Goal: Task Accomplishment & Management: Use online tool/utility

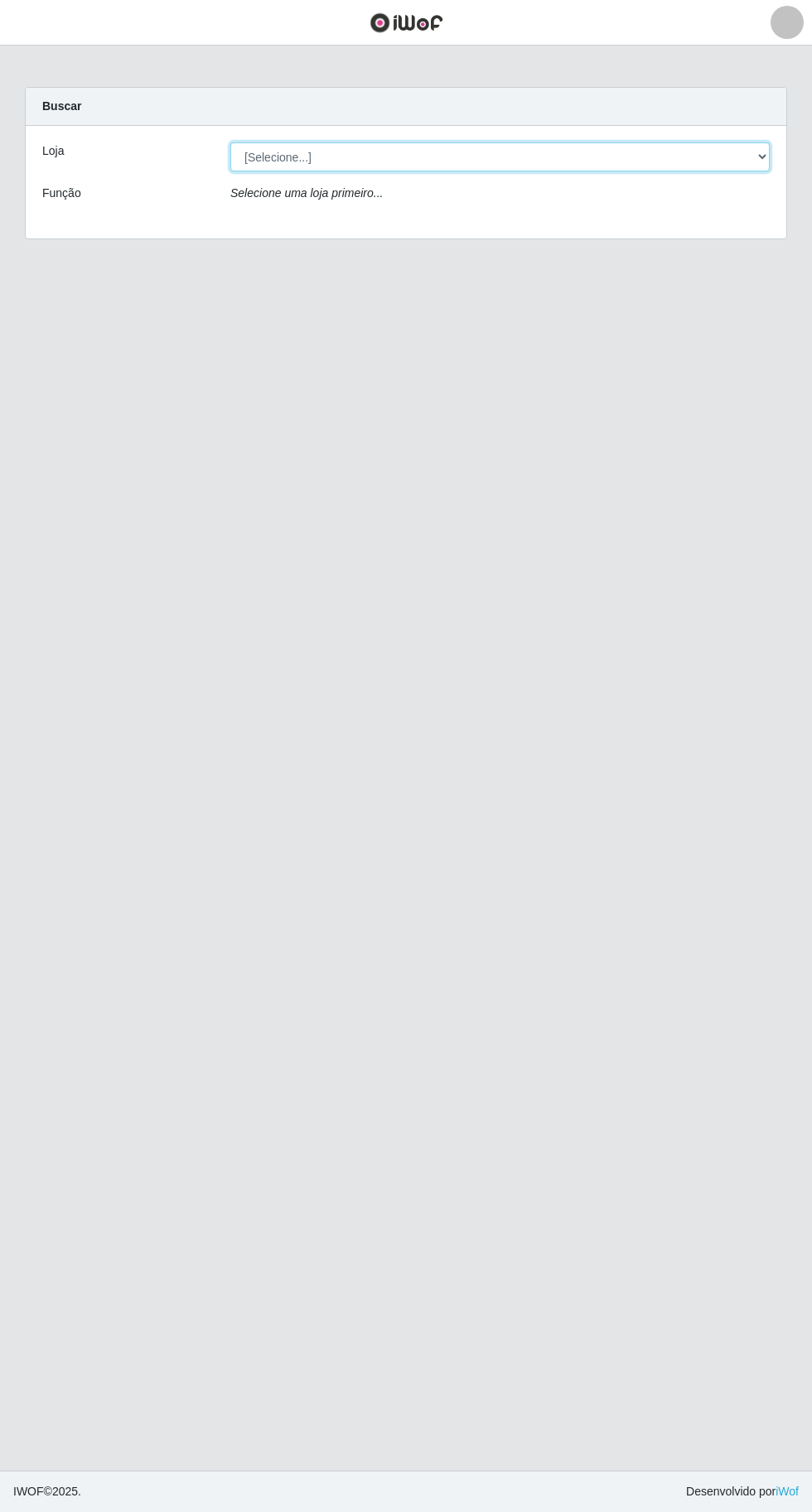
click at [283, 157] on select "[Selecione...] Extraplus - [GEOGRAPHIC_DATA] 03 - [GEOGRAPHIC_DATA]" at bounding box center [500, 157] width 539 height 29
select select "468"
click at [230, 142] on select "[Selecione...] Extraplus - [GEOGRAPHIC_DATA] 03 - [GEOGRAPHIC_DATA]" at bounding box center [500, 157] width 539 height 29
click at [279, 166] on select "[Selecione...] Extraplus - [GEOGRAPHIC_DATA] 03 - [GEOGRAPHIC_DATA]" at bounding box center [500, 157] width 539 height 29
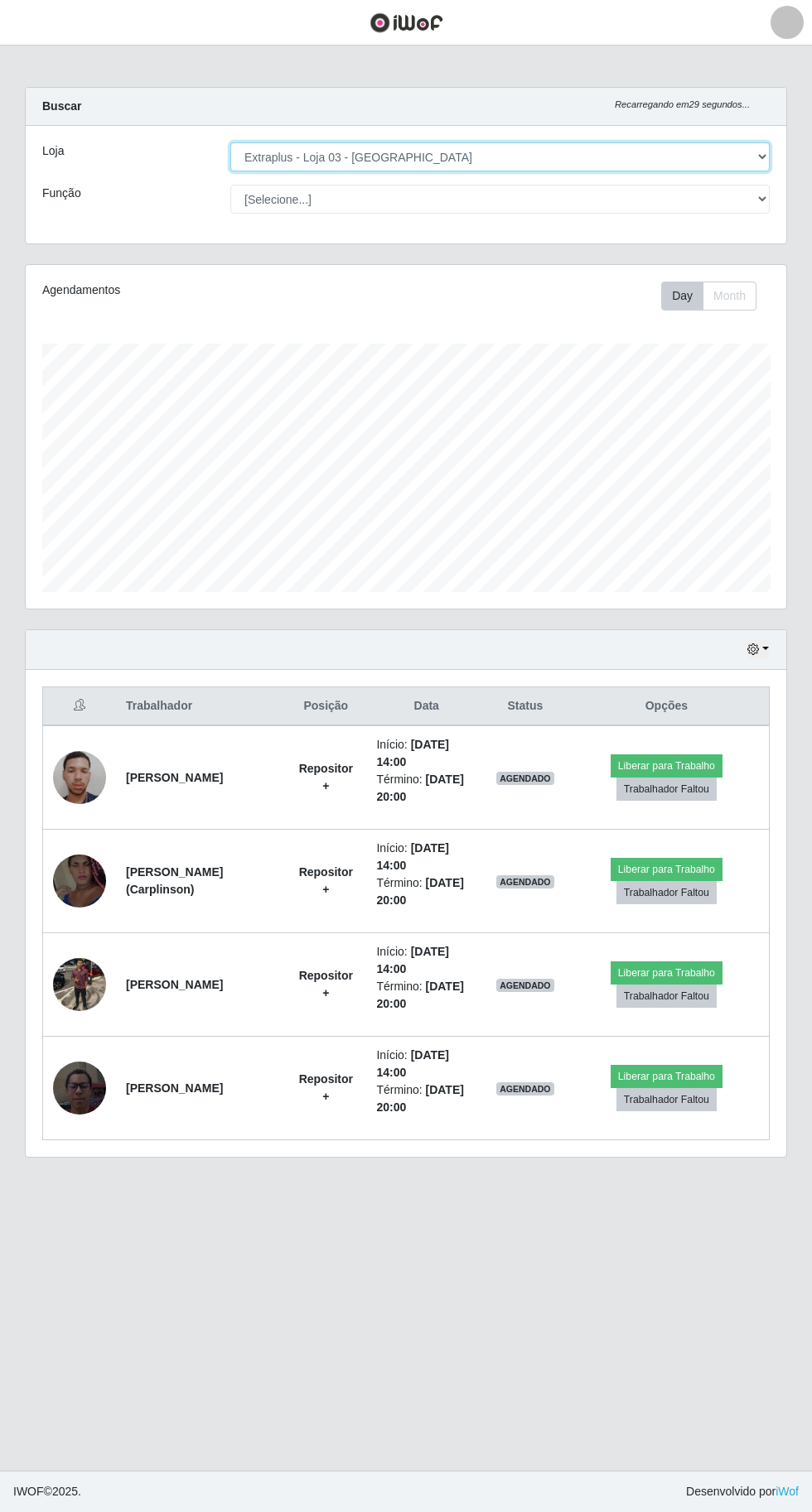
scroll to position [343, 760]
click at [230, 142] on select "[Selecione...] Extraplus - [GEOGRAPHIC_DATA] 03 - [GEOGRAPHIC_DATA]" at bounding box center [500, 157] width 539 height 29
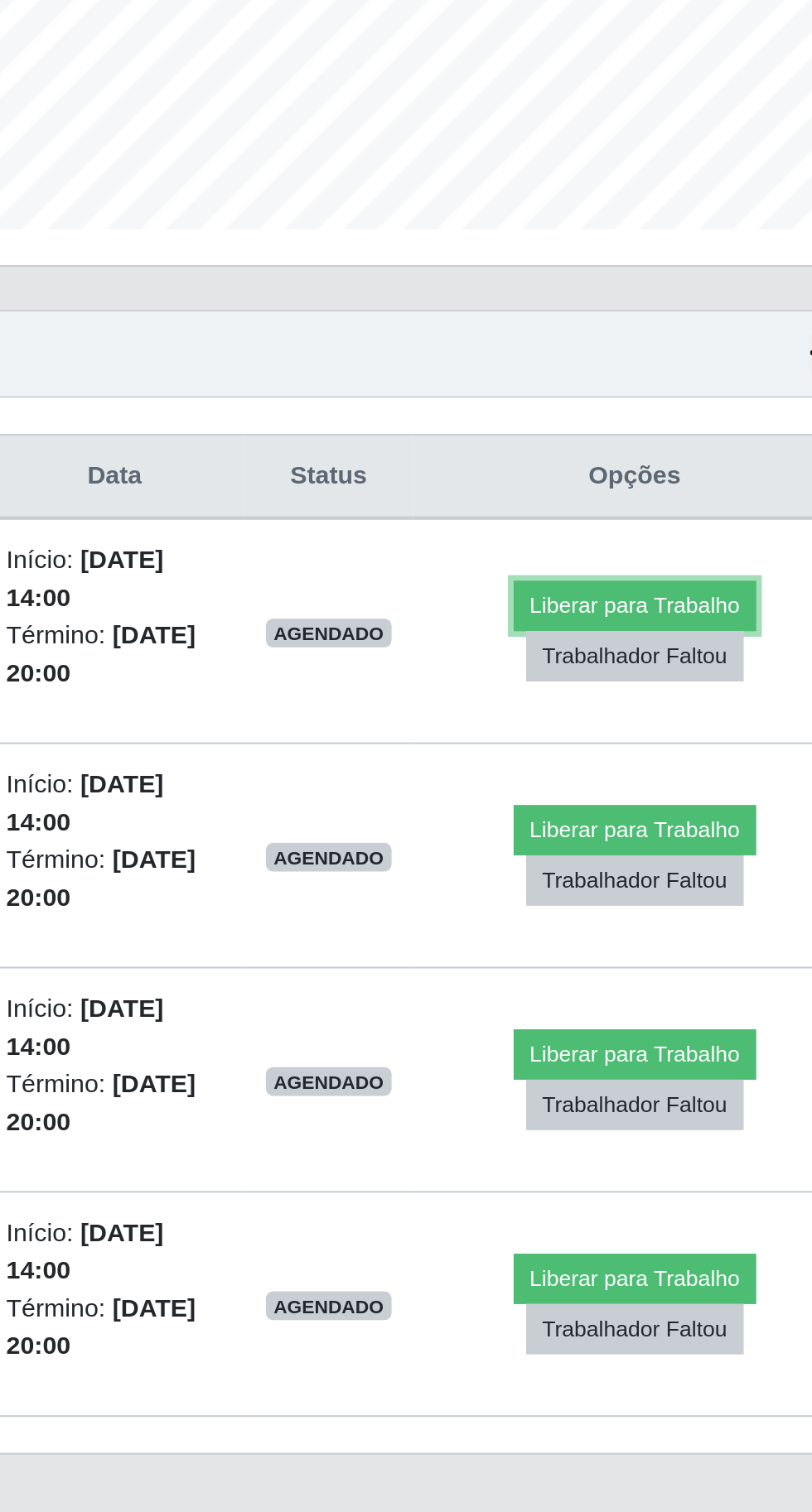
click at [634, 754] on button "Liberar para Trabalho" at bounding box center [666, 766] width 112 height 23
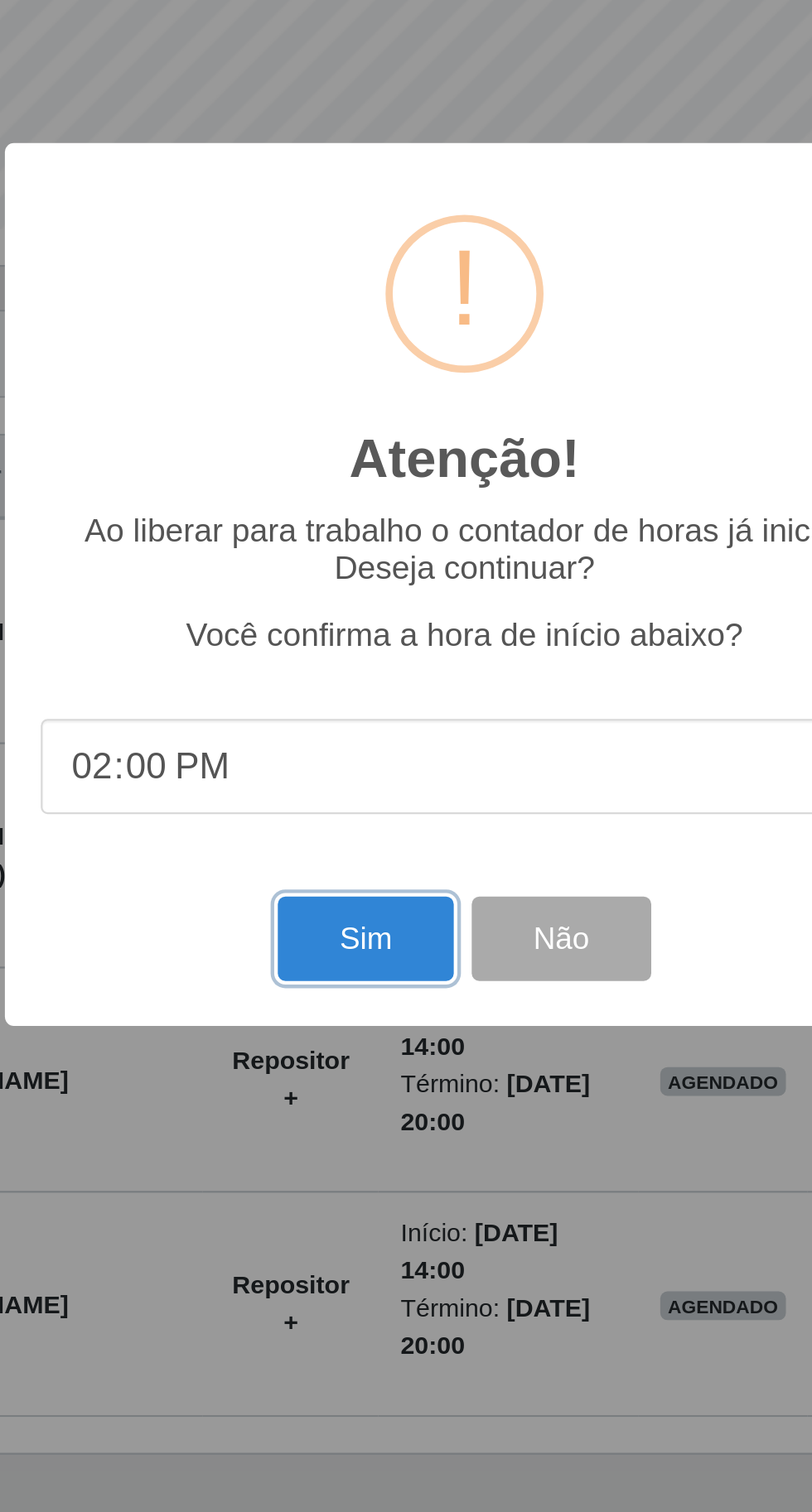
click at [355, 914] on button "Sim" at bounding box center [359, 920] width 80 height 39
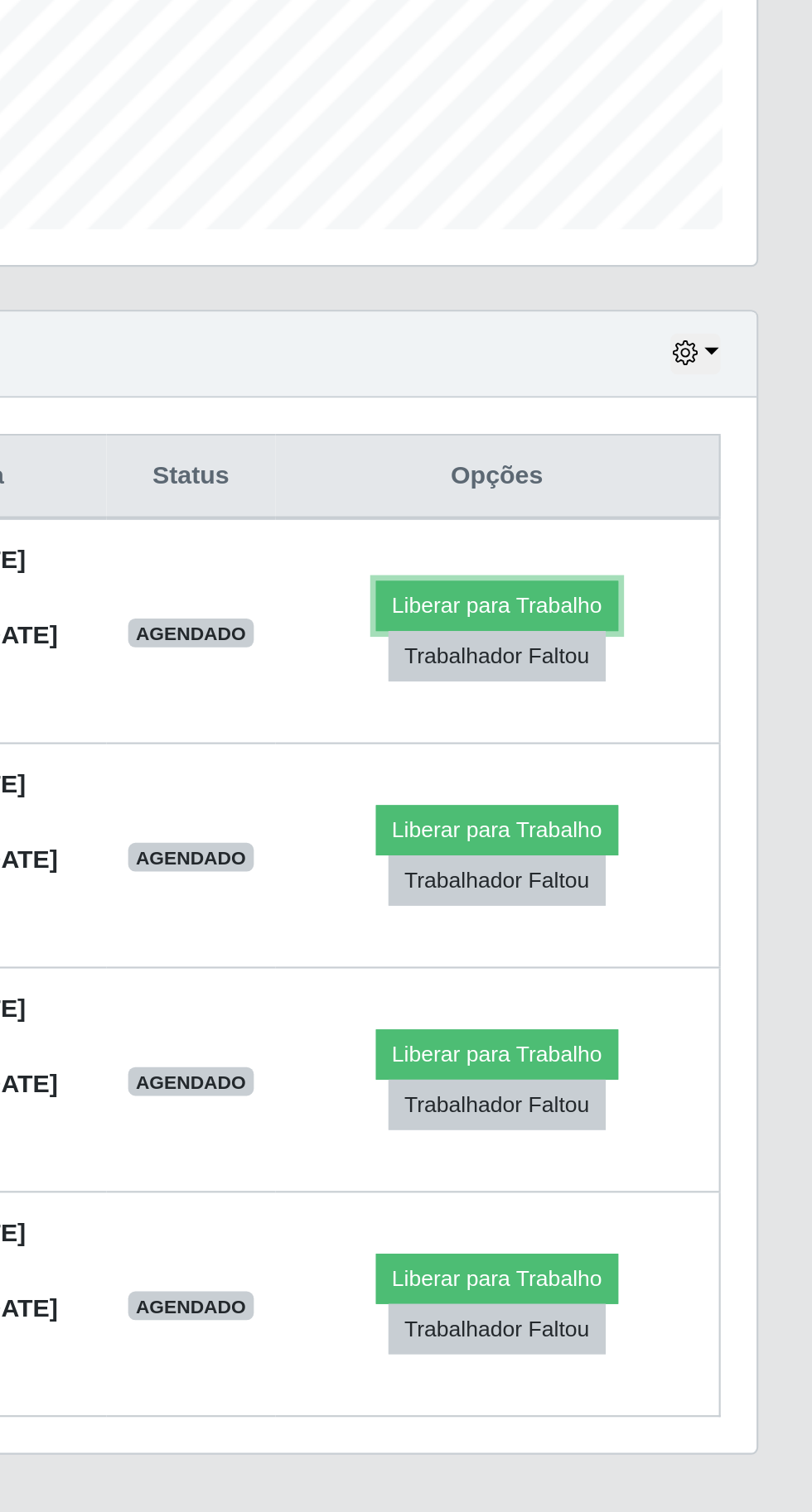
scroll to position [0, 0]
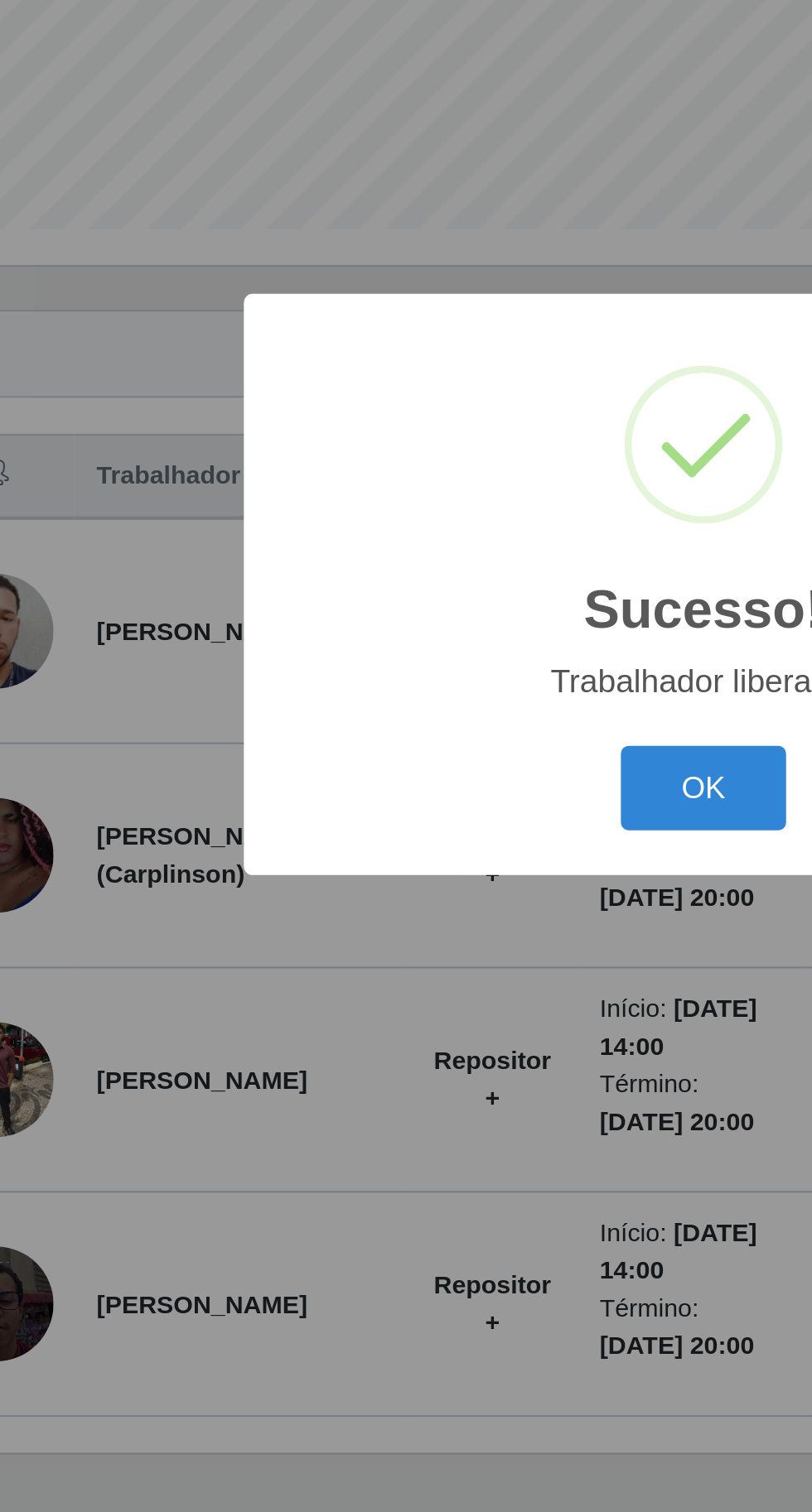
click at [382, 849] on button "OK" at bounding box center [406, 850] width 77 height 39
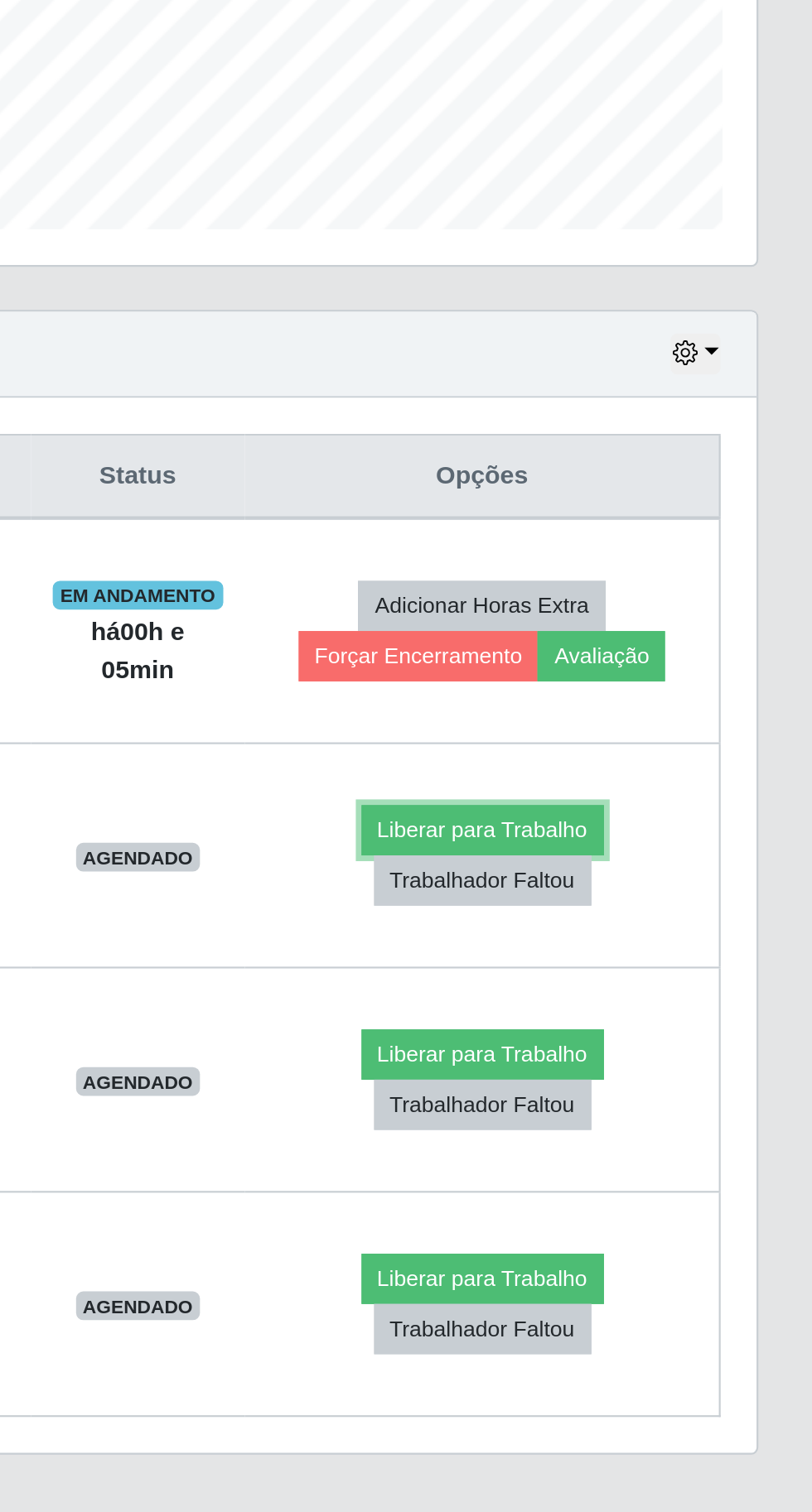
click at [704, 861] on button "Liberar para Trabalho" at bounding box center [660, 870] width 112 height 23
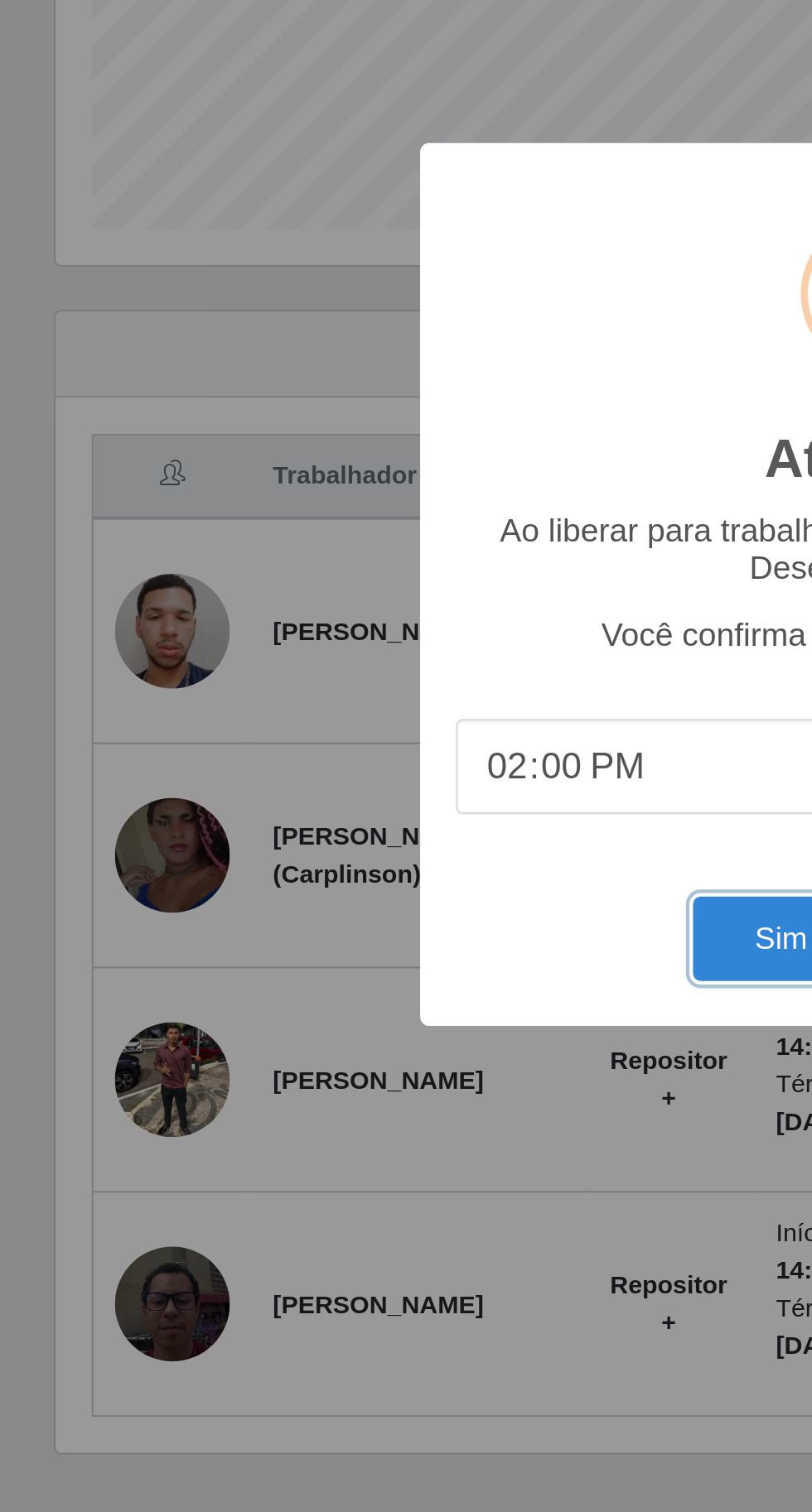
click at [342, 914] on button "Sim" at bounding box center [359, 920] width 80 height 39
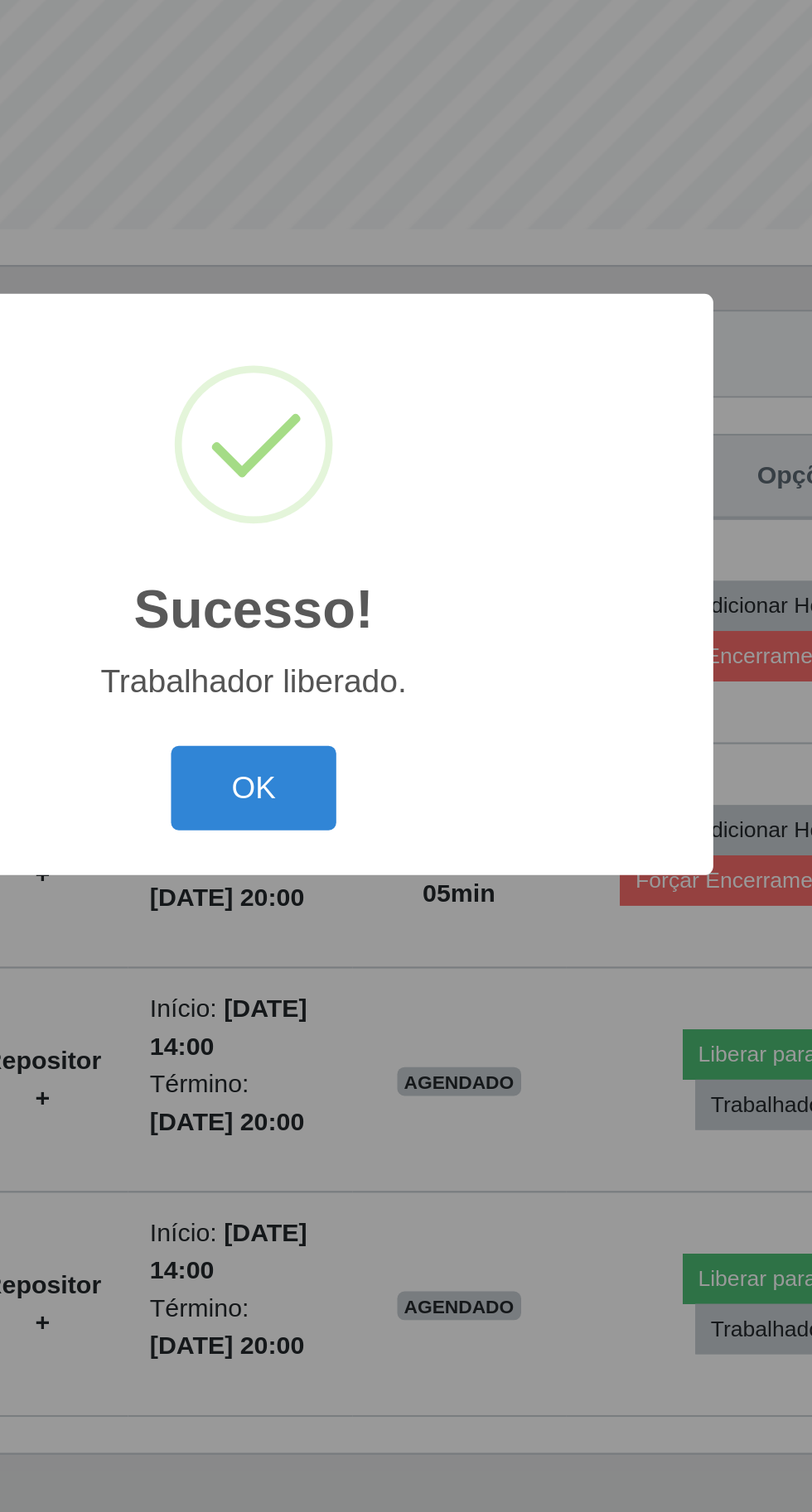
click at [421, 854] on button "OK" at bounding box center [406, 850] width 77 height 39
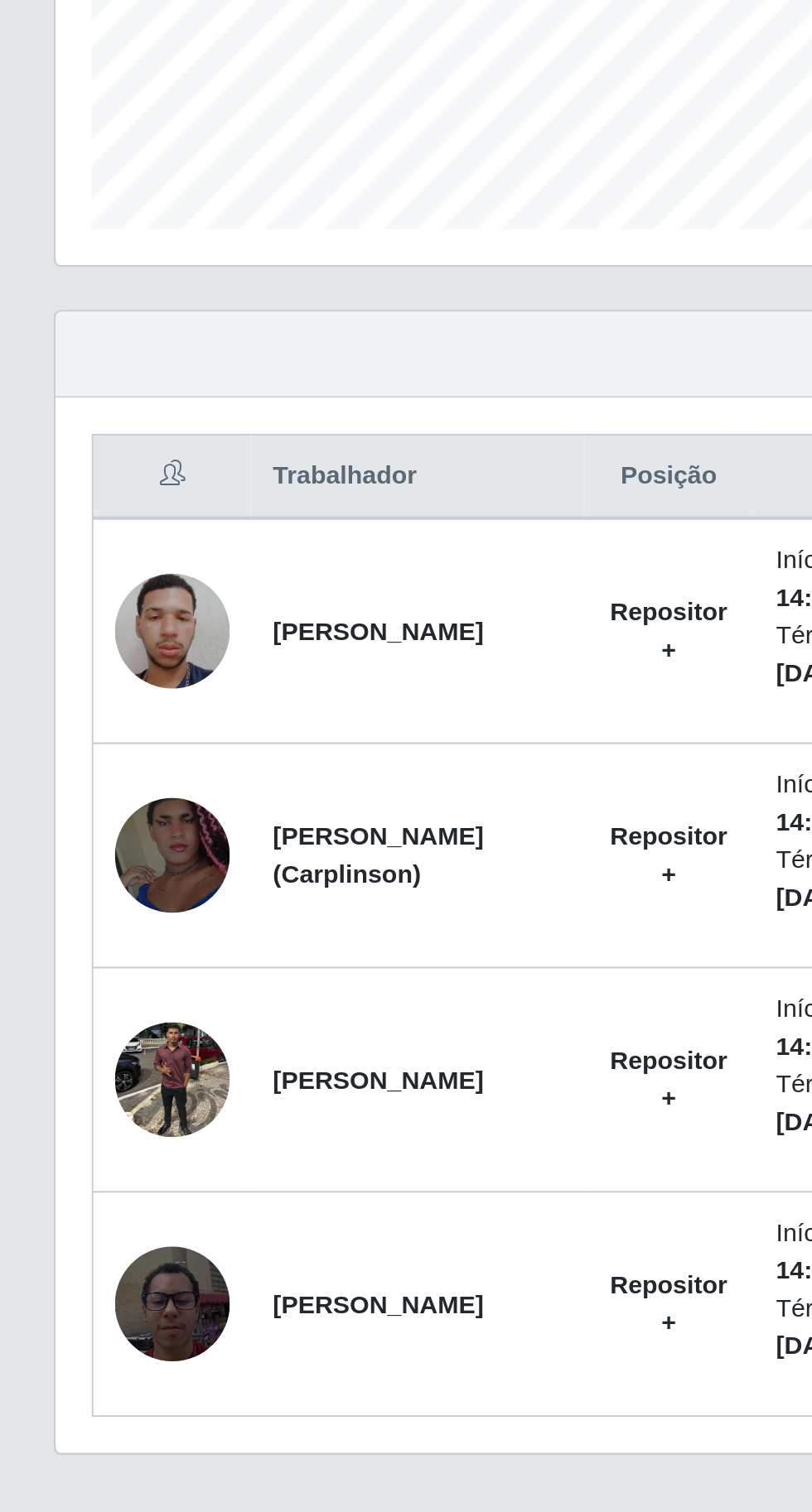
click at [69, 989] on img at bounding box center [80, 985] width 53 height 53
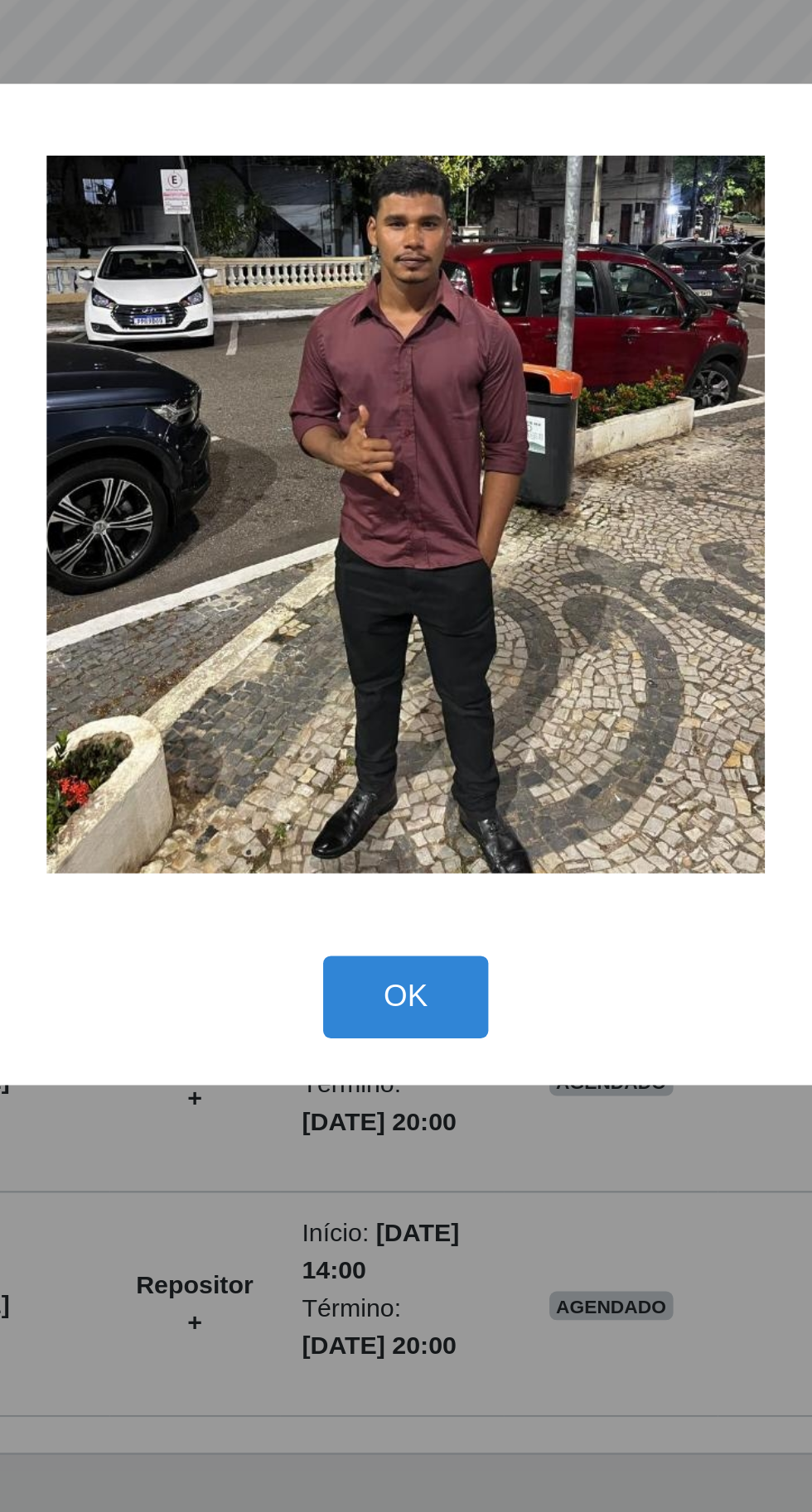
click at [431, 939] on button "OK" at bounding box center [406, 947] width 77 height 39
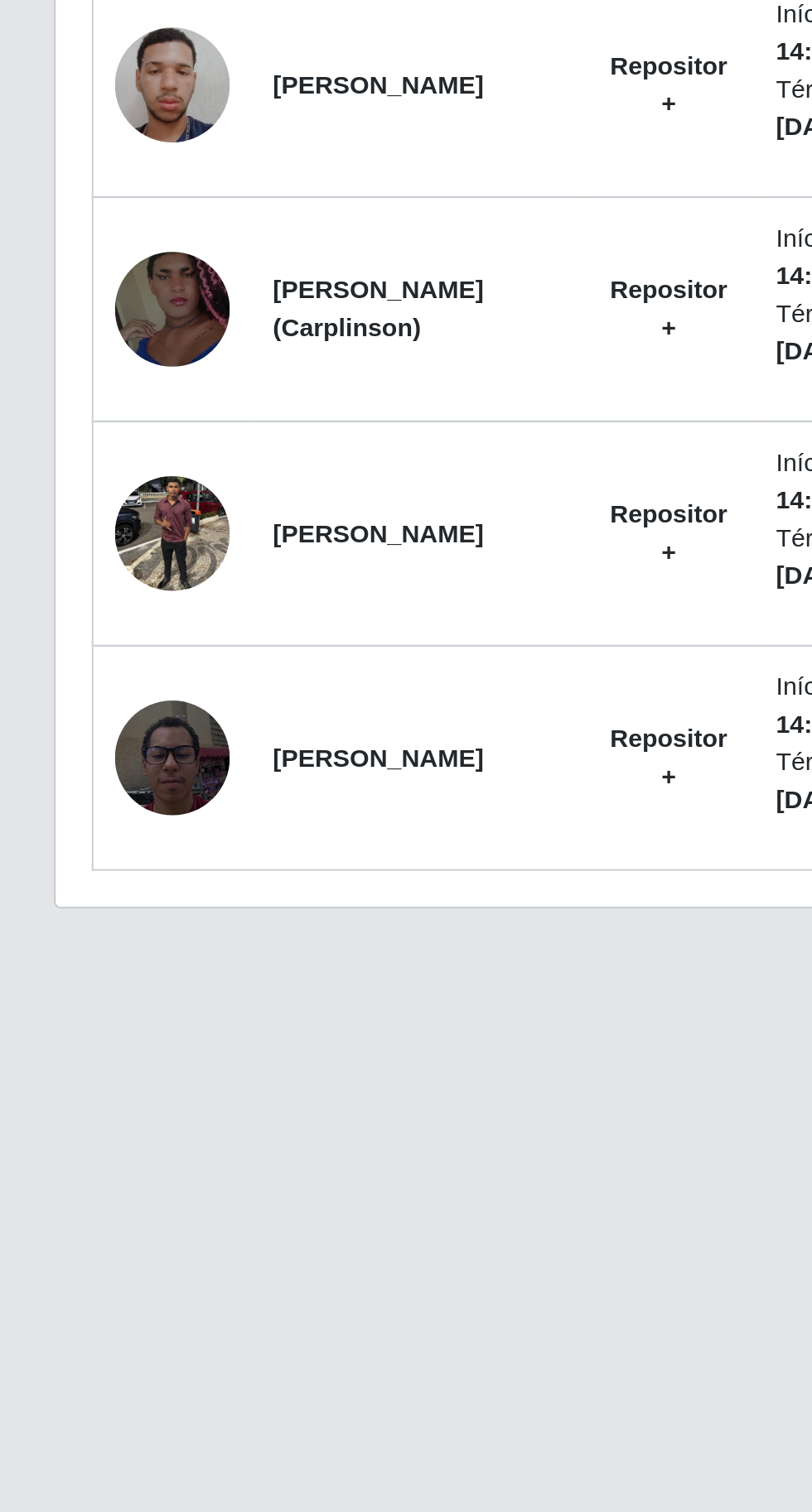
click at [70, 981] on img at bounding box center [80, 985] width 53 height 53
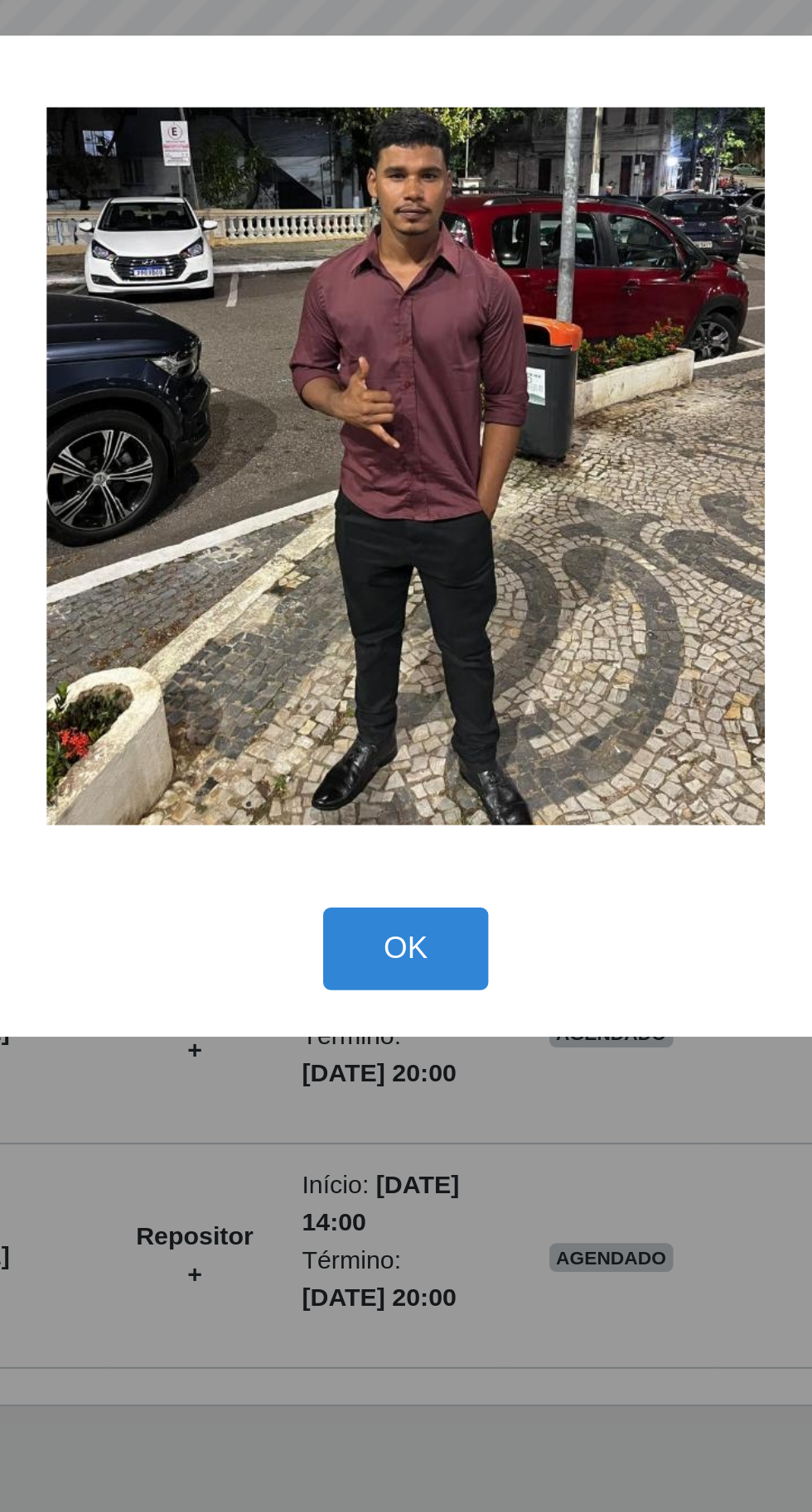
click at [440, 1114] on div "× OK Cancel" at bounding box center [406, 756] width 812 height 1512
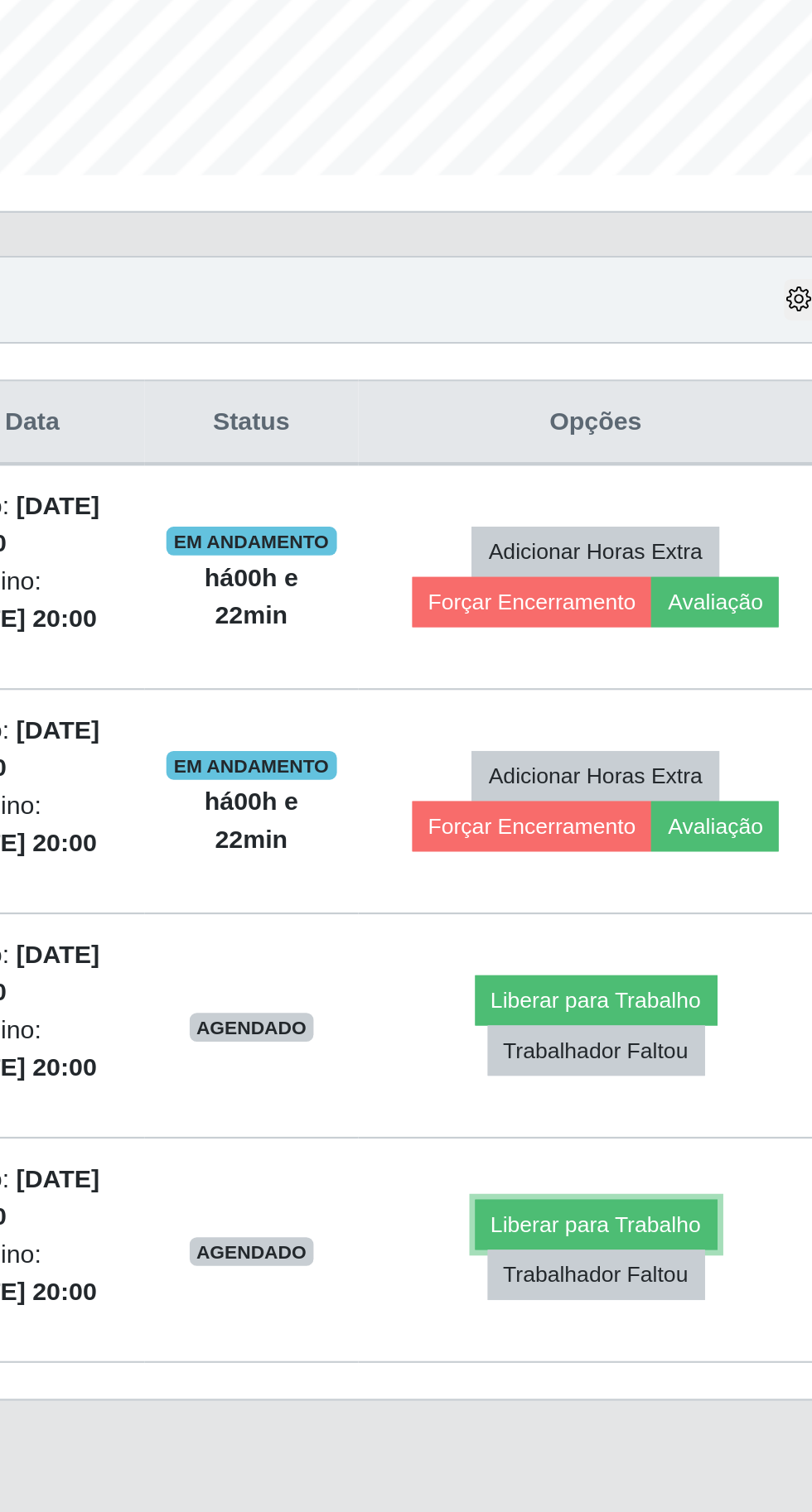
click at [672, 1074] on button "Liberar para Trabalho" at bounding box center [660, 1077] width 112 height 23
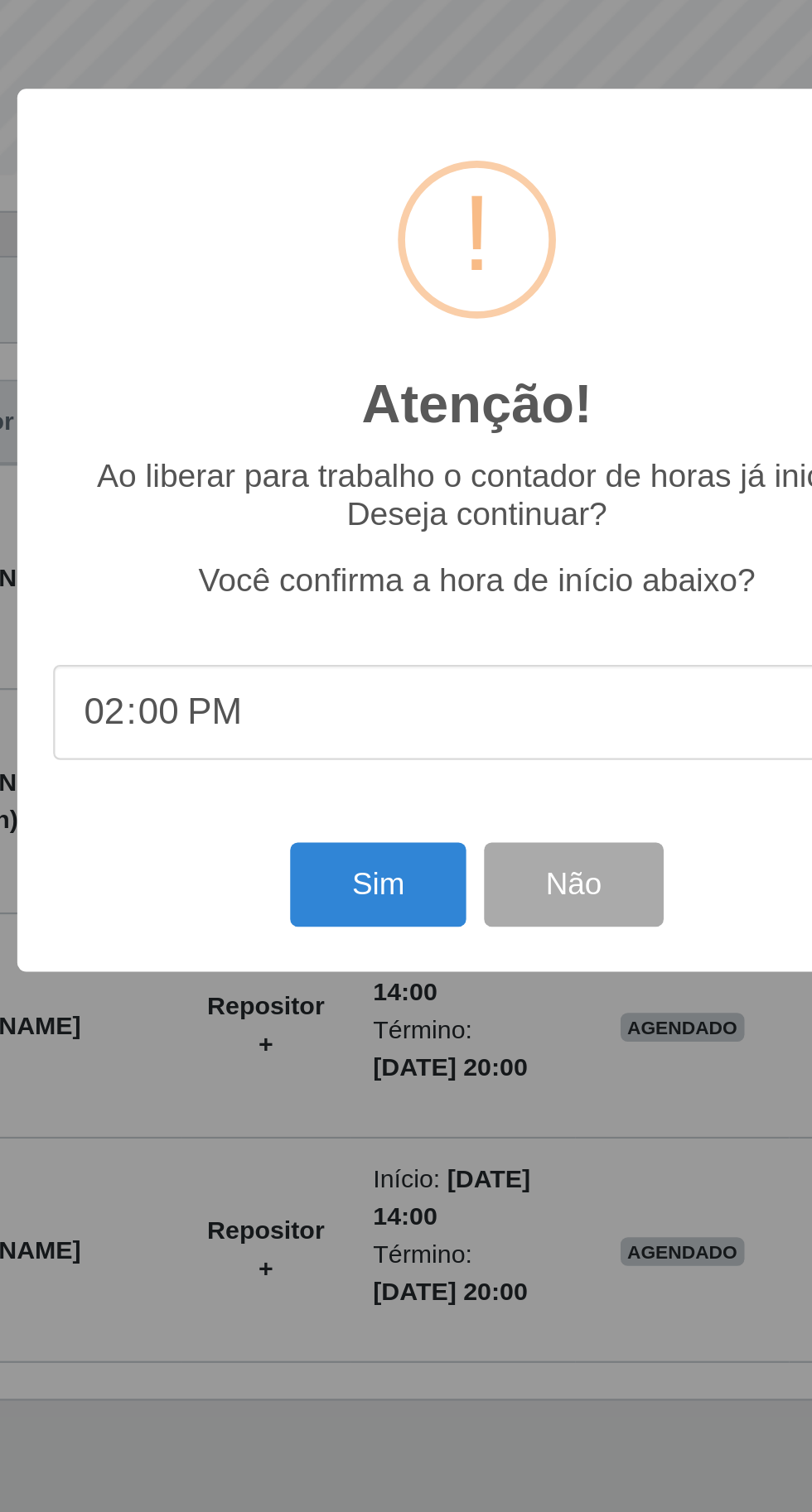
click at [429, 839] on input "14:00" at bounding box center [406, 840] width 391 height 44
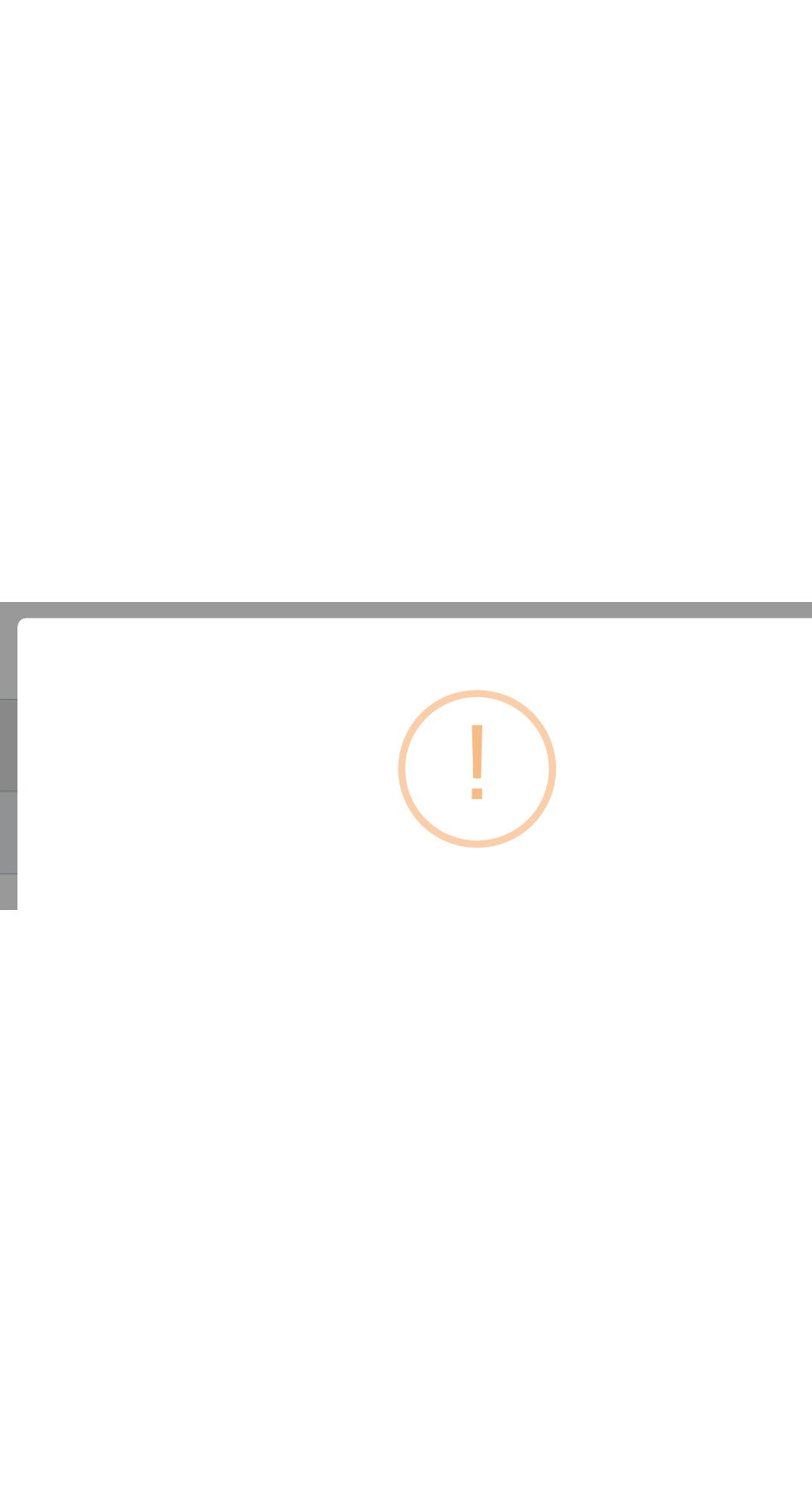
scroll to position [115, 0]
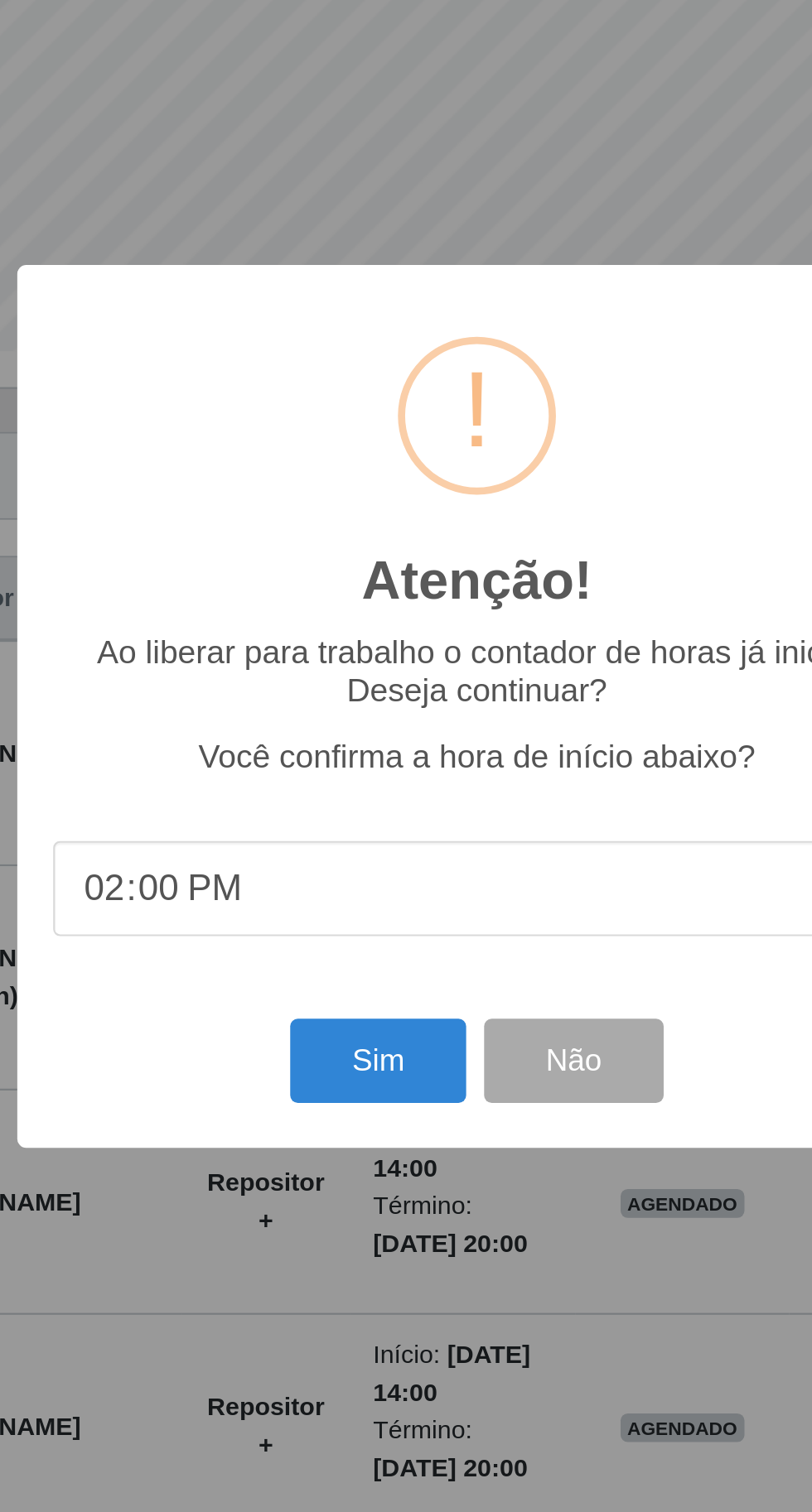
click at [395, 856] on input "14:00" at bounding box center [406, 840] width 391 height 44
type input "14:20"
click at [371, 919] on button "Sim" at bounding box center [359, 920] width 80 height 39
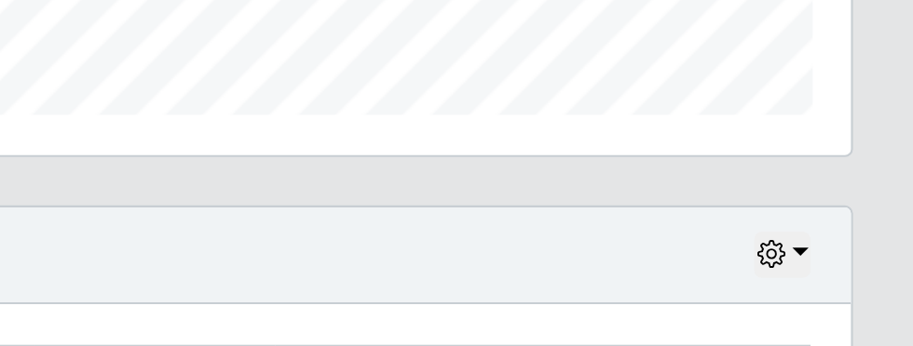
scroll to position [514, 0]
